Goal: Information Seeking & Learning: Learn about a topic

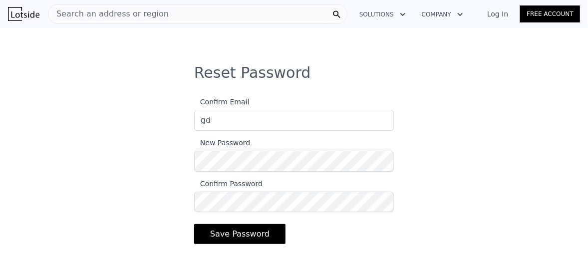
type input "[EMAIL_ADDRESS][DOMAIN_NAME]"
click at [449, 155] on div "Reset Password Confirm Email gdaniela.hz@gmail.com New Password Confirm Passwor…" at bounding box center [294, 164] width 588 height 200
click at [251, 233] on button "Save Password" at bounding box center [239, 234] width 91 height 20
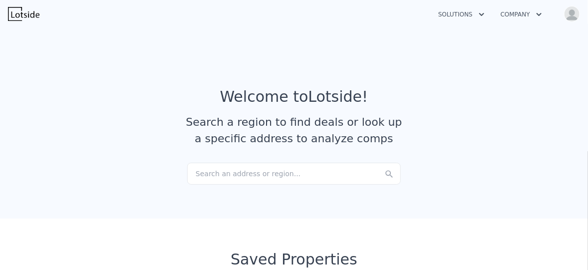
checkbox input "true"
click at [535, 12] on icon "button" at bounding box center [539, 14] width 10 height 12
click at [475, 12] on button "Solutions" at bounding box center [461, 14] width 62 height 18
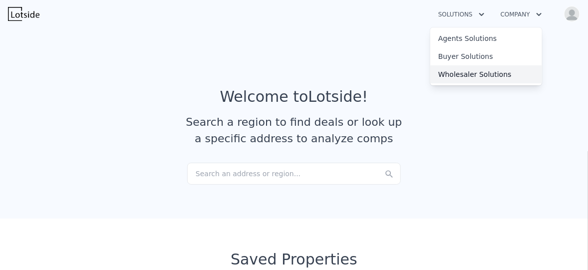
click at [477, 77] on link "Wholesaler Solutions" at bounding box center [486, 74] width 112 height 18
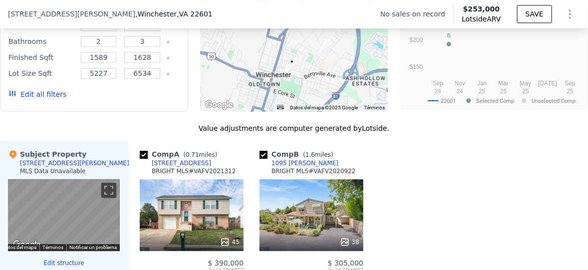
scroll to position [926, 0]
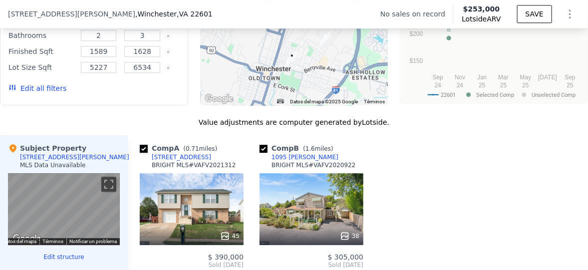
click at [146, 153] on input "checkbox" at bounding box center [144, 149] width 8 height 8
checkbox input "false"
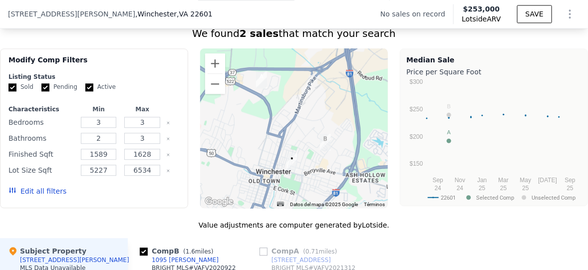
scroll to position [830, 0]
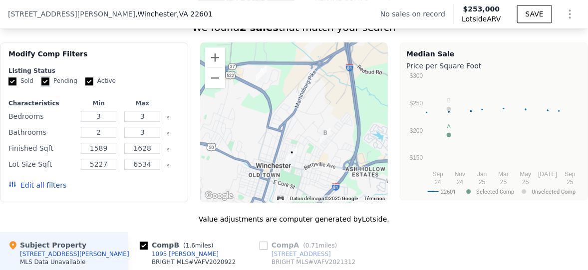
click at [46, 85] on input "Pending" at bounding box center [45, 81] width 8 height 8
checkbox input "false"
click at [85, 85] on input "Active" at bounding box center [89, 81] width 8 height 8
checkbox input "false"
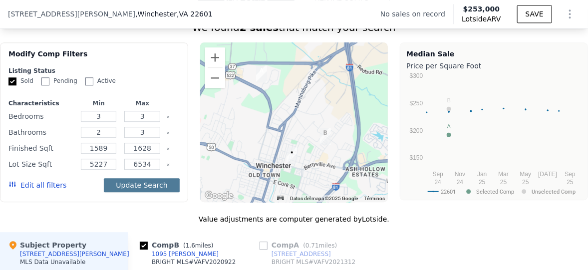
click at [124, 190] on button "Update Search" at bounding box center [141, 185] width 75 height 14
checkbox input "false"
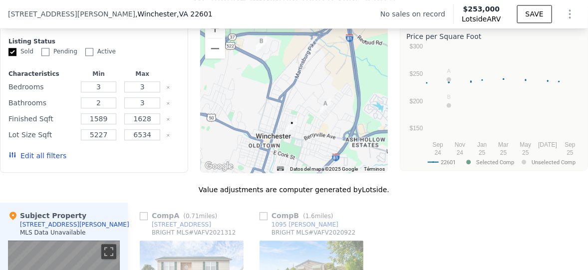
scroll to position [847, 0]
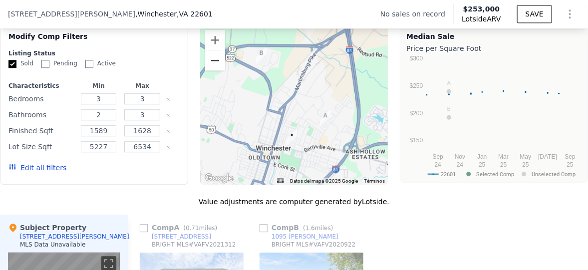
click at [217, 70] on button "Reducir" at bounding box center [215, 60] width 20 height 20
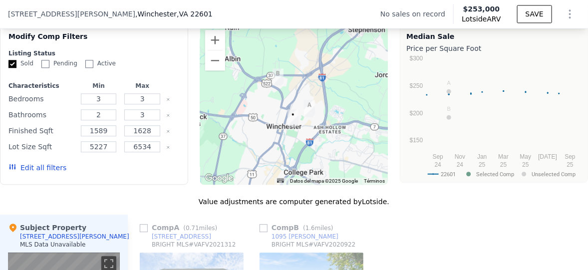
click at [34, 169] on button "Edit all filters" at bounding box center [37, 168] width 58 height 10
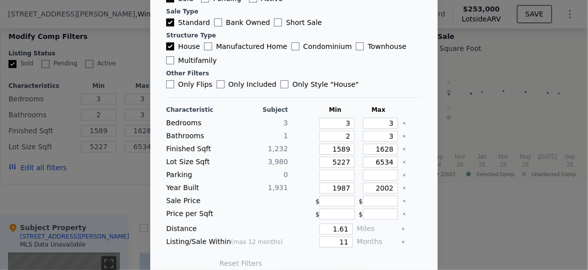
scroll to position [90, 0]
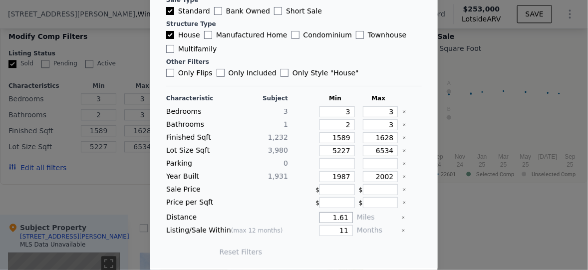
click at [340, 215] on input "1.61" at bounding box center [335, 217] width 33 height 11
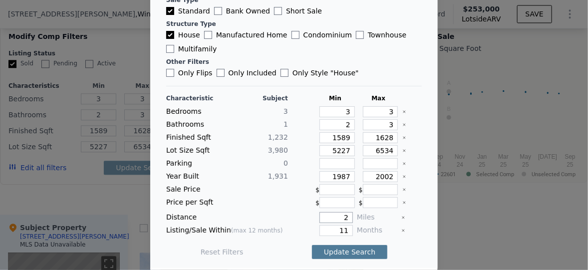
type input "2"
click at [351, 247] on button "Update Search" at bounding box center [349, 252] width 75 height 14
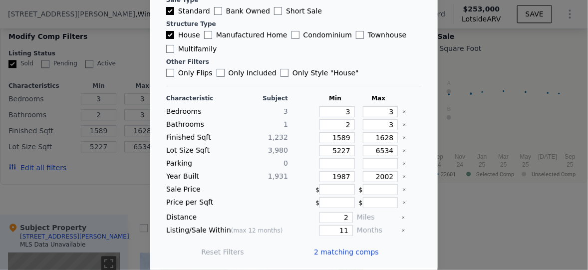
click at [474, 245] on div at bounding box center [294, 135] width 588 height 270
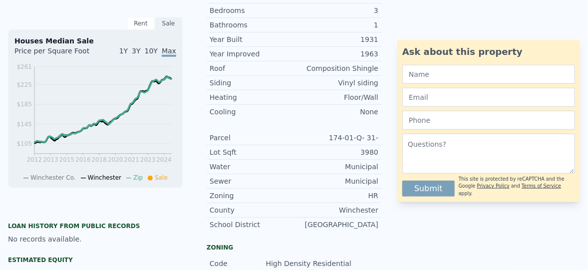
scroll to position [0, 0]
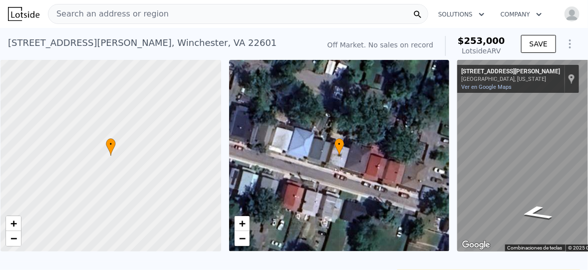
click at [287, 20] on div "Search an address or region" at bounding box center [238, 14] width 380 height 20
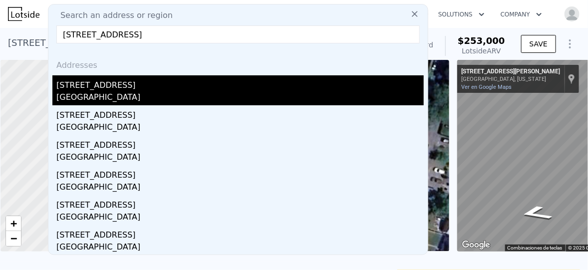
type input "1006 S Cameron St Winchester, VA 22601"
click at [299, 91] on div "Winchester, VA 22601" at bounding box center [239, 98] width 367 height 14
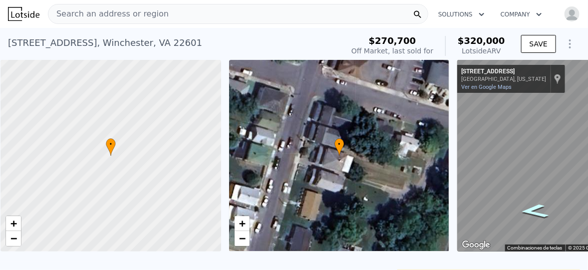
click at [532, 210] on icon "Ir hacia el norte, S Cameron St" at bounding box center [534, 211] width 52 height 21
click at [437, 184] on div "• + − • + − ← Mover a la izquierda → Mover a la derecha ↑ Mover hacia arriba ↓ …" at bounding box center [294, 156] width 588 height 192
click at [455, 165] on div "← Mover a la izquierda → Mover a la derecha ↑ Mover hacia arriba ↓ Mover hacia …" at bounding box center [567, 156] width 229 height 192
click at [190, 12] on div "Search an address or region" at bounding box center [238, 14] width 380 height 20
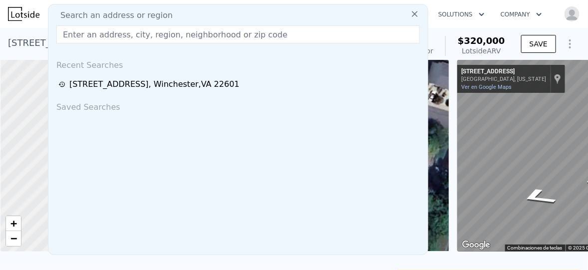
drag, startPoint x: 190, startPoint y: 12, endPoint x: 131, endPoint y: 34, distance: 62.9
click at [131, 34] on input "text" at bounding box center [237, 34] width 363 height 18
paste input "1006 S Cameron StWinchester, VA 22601"
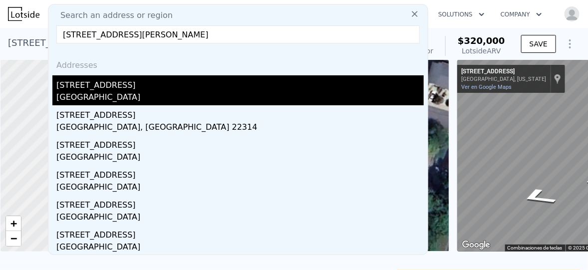
type input "1006 S Cameron StWinchester, VA 22601"
click at [159, 94] on div "Winchester, VA 22601" at bounding box center [239, 98] width 367 height 14
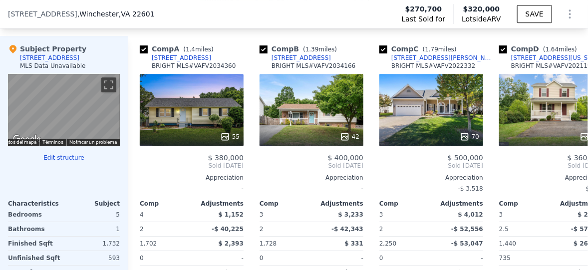
scroll to position [1080, 0]
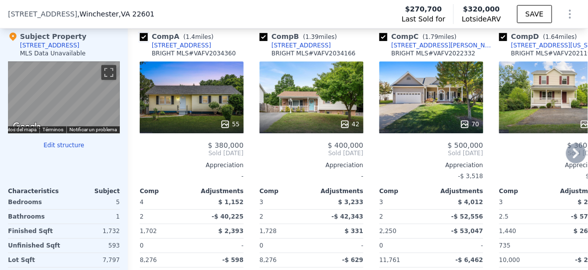
click at [144, 41] on input "checkbox" at bounding box center [144, 37] width 8 height 8
checkbox input "false"
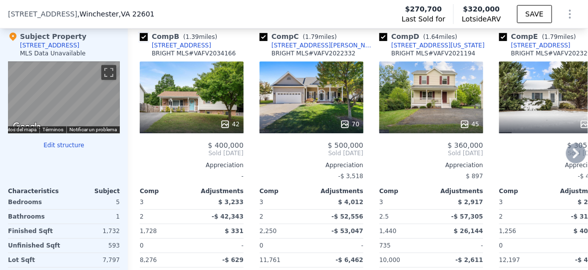
click at [145, 41] on input "checkbox" at bounding box center [144, 37] width 8 height 8
checkbox input "false"
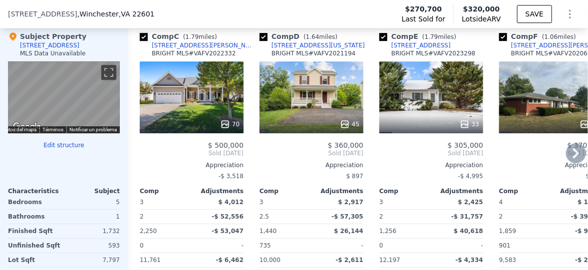
click at [143, 41] on input "checkbox" at bounding box center [144, 37] width 8 height 8
checkbox input "false"
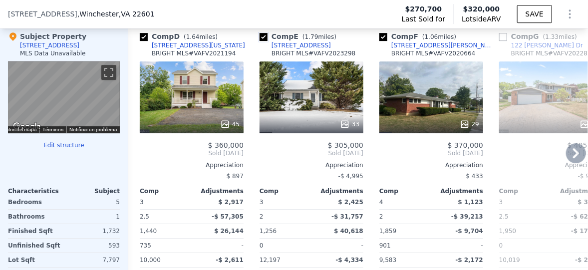
click at [263, 40] on input "checkbox" at bounding box center [264, 37] width 8 height 8
checkbox input "false"
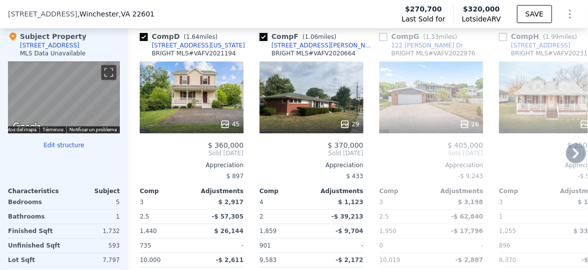
click at [264, 41] on input "checkbox" at bounding box center [264, 37] width 8 height 8
checkbox input "false"
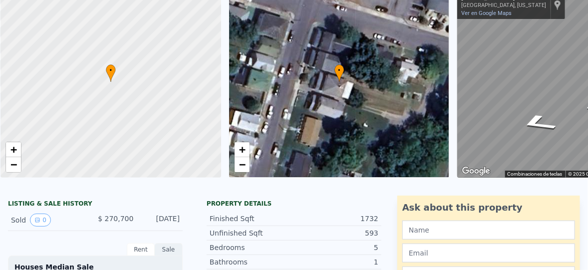
scroll to position [0, 0]
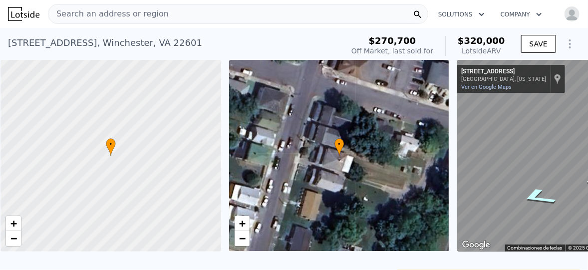
click at [531, 193] on icon "Ir hacia el sur, S Cameron St" at bounding box center [538, 197] width 67 height 26
click at [445, 141] on div "• + − • + − ← Mover a la izquierda → Mover a la derecha ↑ Mover hacia arriba ↓ …" at bounding box center [294, 156] width 588 height 192
click at [454, 153] on div "← Mover a la izquierda → Mover a la derecha ↑ Mover hacia arriba ↓ Mover hacia …" at bounding box center [567, 156] width 229 height 192
click at [449, 139] on div "• + − • + − ← Mover a la izquierda → Mover a la derecha ↑ Mover hacia arriba ↓ …" at bounding box center [294, 156] width 588 height 192
click at [587, 175] on div "Search an address or region Solutions Company Open main menu Open user menu 100…" at bounding box center [294, 135] width 588 height 270
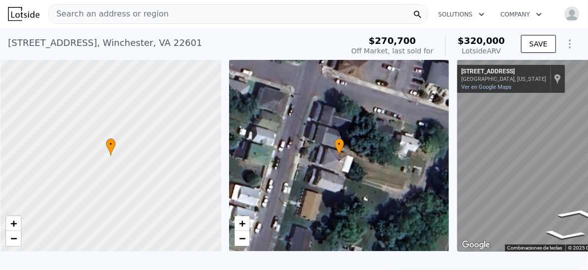
click at [585, 173] on div "Search an address or region Solutions Company Open main menu Open user menu 100…" at bounding box center [294, 135] width 588 height 270
click at [415, 181] on div "• + − • + − ← Mover a la izquierda → Mover a la derecha ↑ Mover hacia arriba ↓ …" at bounding box center [294, 156] width 588 height 192
click at [587, 180] on div "Search an address or region Solutions Company Open main menu Open user menu 100…" at bounding box center [294, 135] width 588 height 270
click at [585, 184] on div "Search an address or region Solutions Company Open main menu Open user menu 100…" at bounding box center [294, 135] width 588 height 270
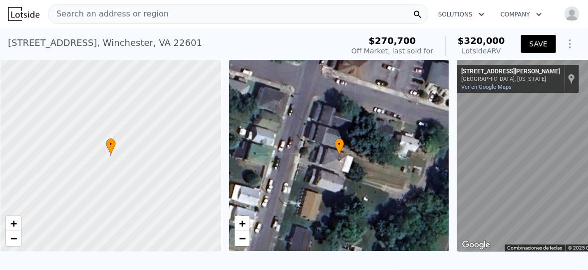
click at [522, 46] on button "SAVE" at bounding box center [538, 44] width 35 height 18
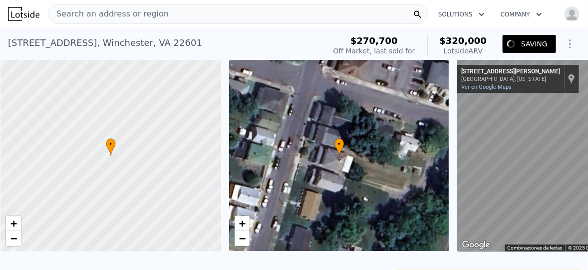
checkbox input "true"
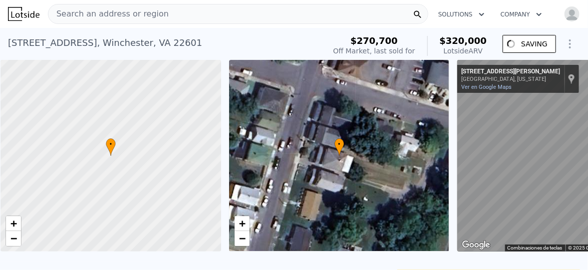
click at [271, 11] on div "Search an address or region" at bounding box center [238, 14] width 380 height 20
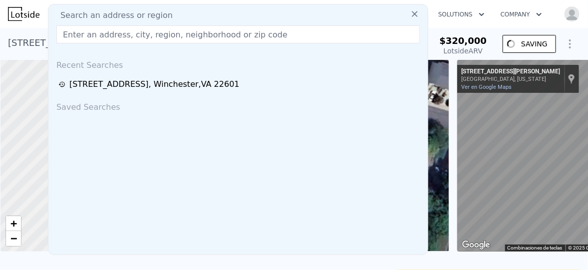
click at [222, 31] on input "text" at bounding box center [237, 34] width 363 height 18
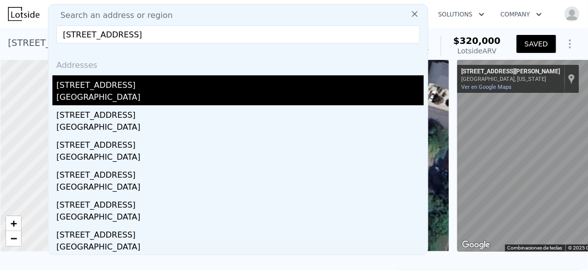
type input "423 Highland Ave Winchester, VA 22601"
click at [119, 88] on div "[STREET_ADDRESS]" at bounding box center [239, 83] width 367 height 16
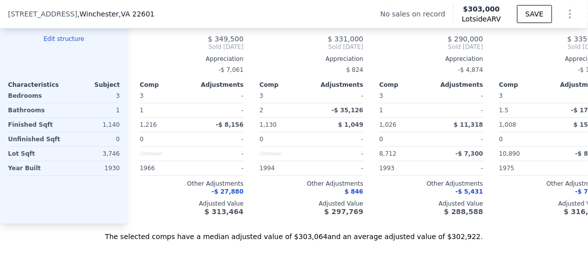
scroll to position [1042, 0]
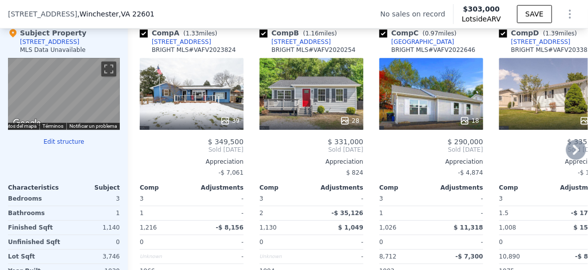
click at [574, 154] on icon at bounding box center [576, 150] width 20 height 20
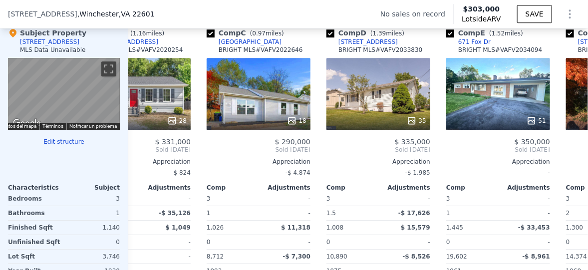
scroll to position [0, 240]
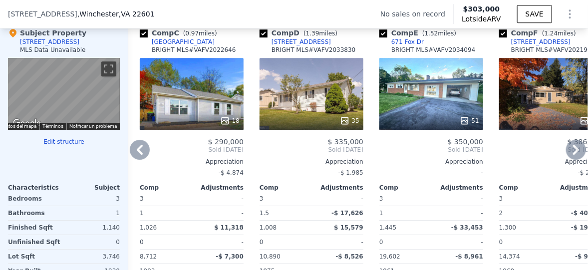
click at [574, 154] on icon at bounding box center [576, 150] width 20 height 20
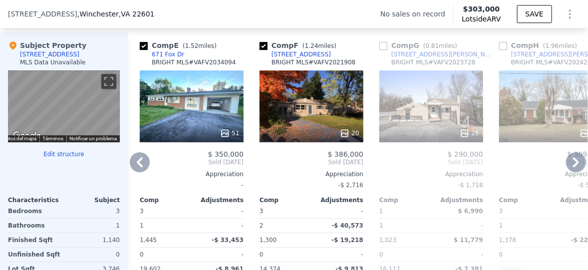
scroll to position [1035, 0]
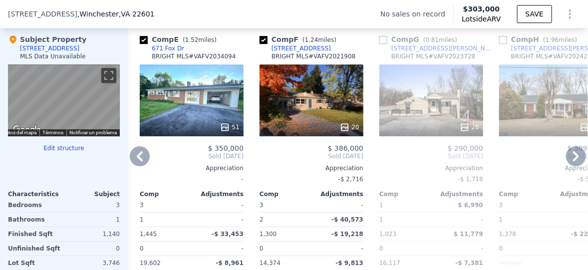
click at [567, 156] on icon at bounding box center [576, 156] width 20 height 20
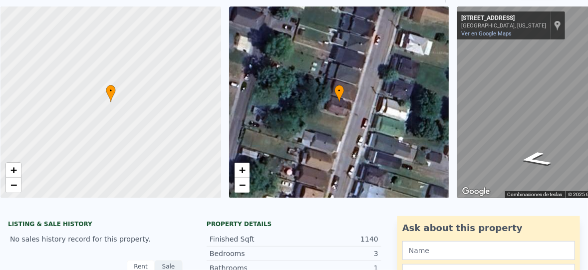
scroll to position [0, 0]
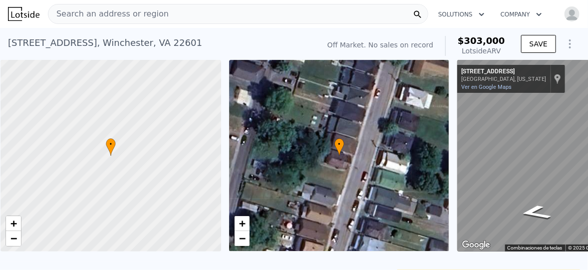
click at [241, 10] on div "Search an address or region" at bounding box center [238, 14] width 380 height 20
click at [531, 43] on button "SAVE" at bounding box center [538, 44] width 35 height 18
click at [257, 15] on div "Search an address or region" at bounding box center [238, 14] width 380 height 20
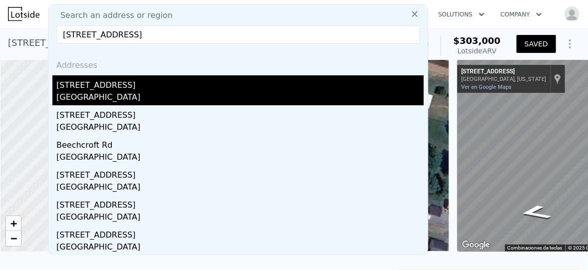
type input "425 beechcroft rd"
click at [138, 90] on div "[STREET_ADDRESS]" at bounding box center [239, 83] width 367 height 16
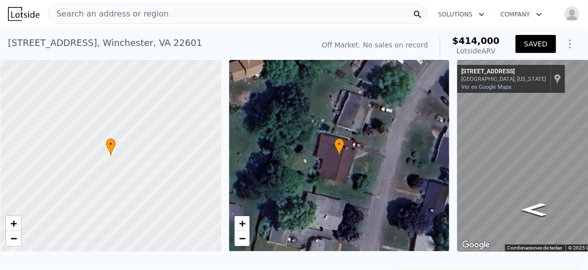
click at [522, 44] on button "SAVED" at bounding box center [536, 44] width 40 height 18
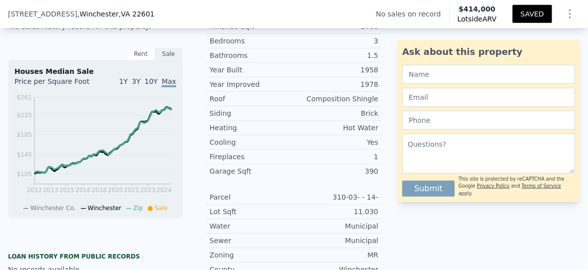
scroll to position [257, 0]
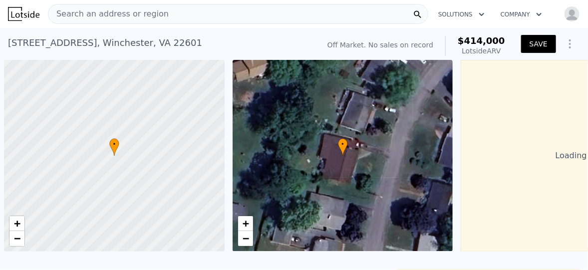
scroll to position [0, 3]
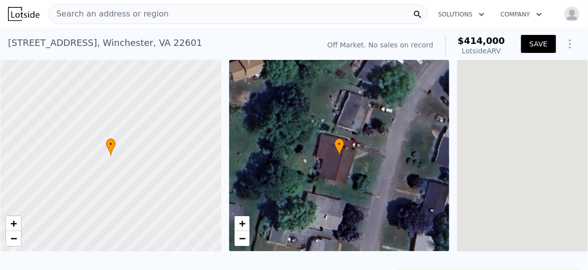
click at [529, 43] on button "SAVE" at bounding box center [538, 44] width 35 height 18
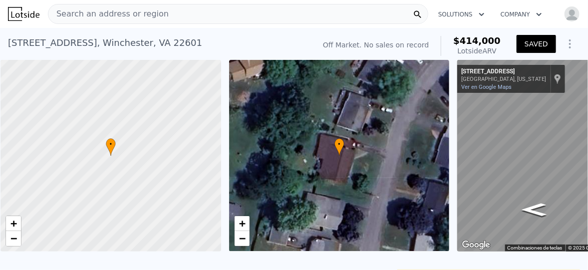
click at [244, 11] on div "Search an address or region" at bounding box center [238, 14] width 380 height 20
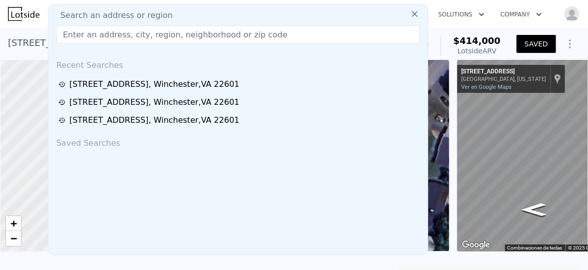
drag, startPoint x: 244, startPoint y: 11, endPoint x: 163, endPoint y: 34, distance: 84.1
click at [163, 34] on input "text" at bounding box center [237, 34] width 363 height 18
paste input "[STREET_ADDRESS][PERSON_NAME]"
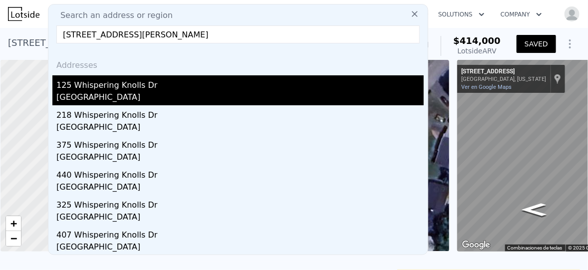
type input "[STREET_ADDRESS][PERSON_NAME]"
click at [200, 84] on div "125 Whispering Knolls Dr" at bounding box center [239, 83] width 367 height 16
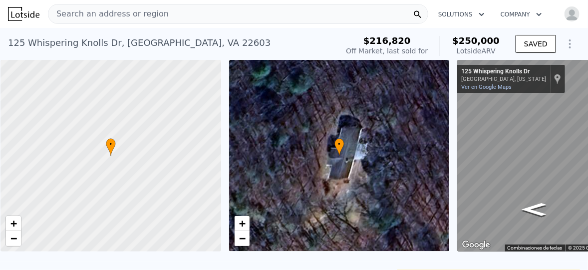
click at [225, 9] on div "Search an address or region" at bounding box center [238, 14] width 380 height 20
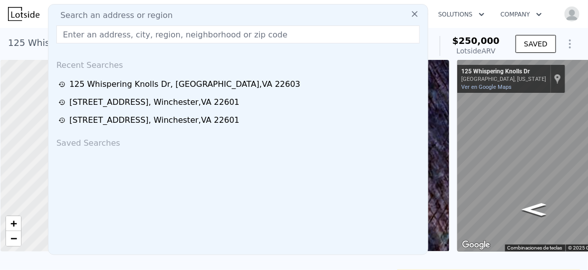
drag, startPoint x: 225, startPoint y: 9, endPoint x: 167, endPoint y: 33, distance: 62.7
click at [167, 33] on input "text" at bounding box center [237, 34] width 363 height 18
paste input "[STREET_ADDRESS][PERSON_NAME]"
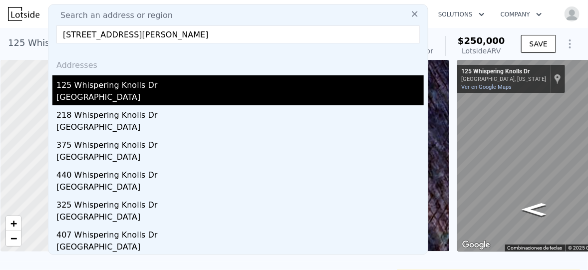
type input "[STREET_ADDRESS][PERSON_NAME]"
click at [201, 93] on div "[GEOGRAPHIC_DATA]" at bounding box center [239, 98] width 367 height 14
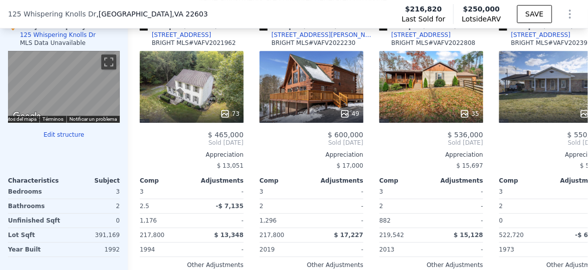
scroll to position [1054, 0]
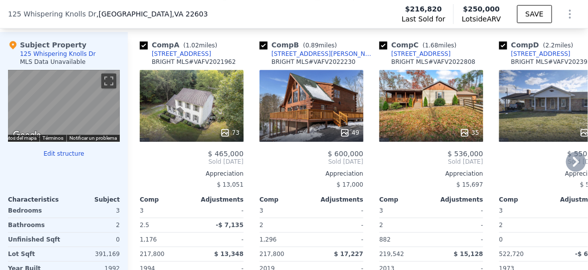
click at [558, 165] on span "Sold [DATE]" at bounding box center [551, 162] width 104 height 8
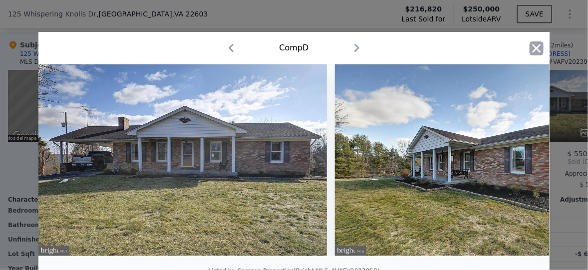
click at [535, 43] on icon "button" at bounding box center [537, 48] width 14 height 14
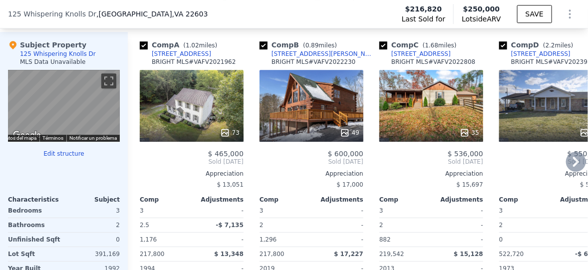
click at [572, 169] on icon at bounding box center [576, 162] width 20 height 20
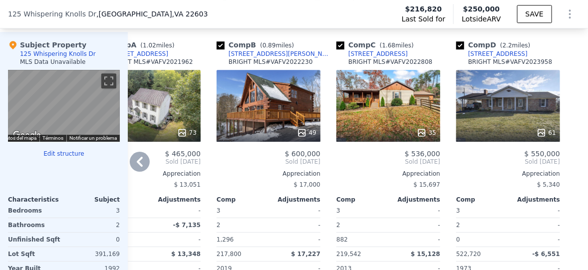
click at [572, 169] on div at bounding box center [580, 178] width 16 height 292
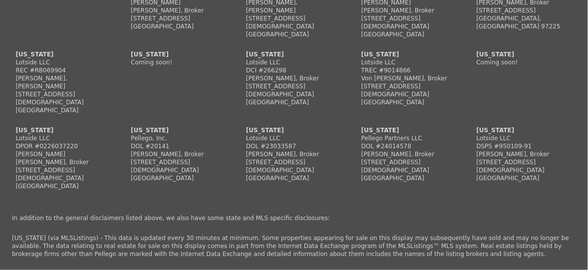
scroll to position [2461, 0]
